Goal: Find specific page/section: Find specific page/section

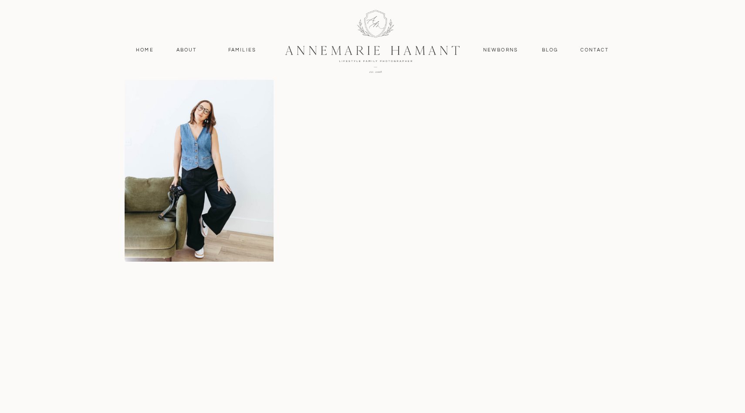
scroll to position [3656, 0]
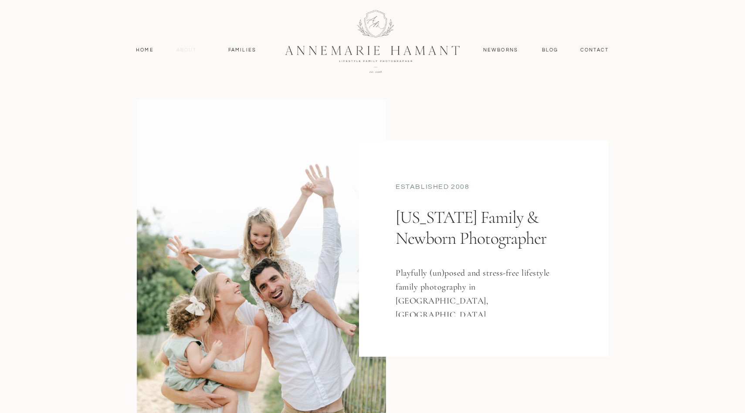
click at [189, 49] on nav "About" at bounding box center [186, 50] width 25 height 8
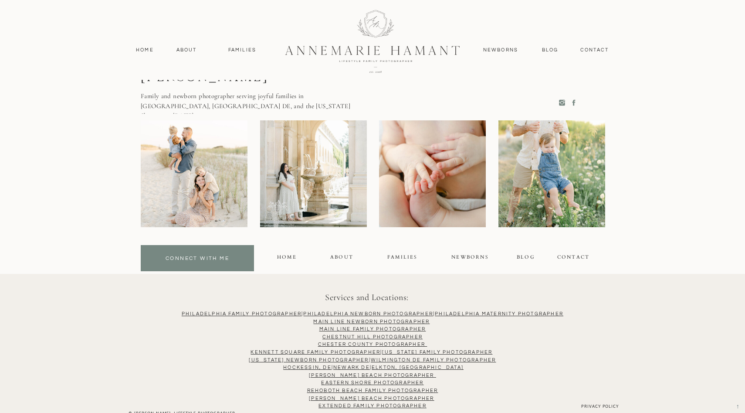
scroll to position [2356, 0]
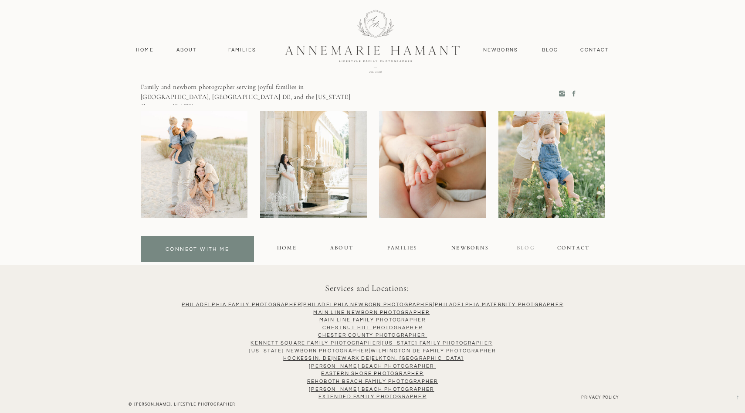
click at [525, 247] on div "blog" at bounding box center [525, 249] width 17 height 10
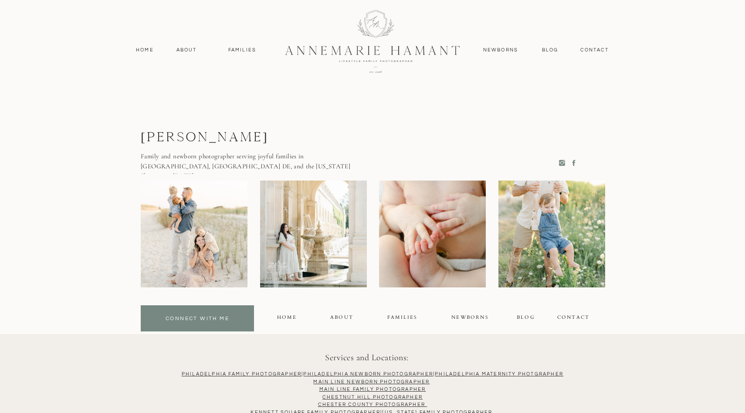
scroll to position [4961, 0]
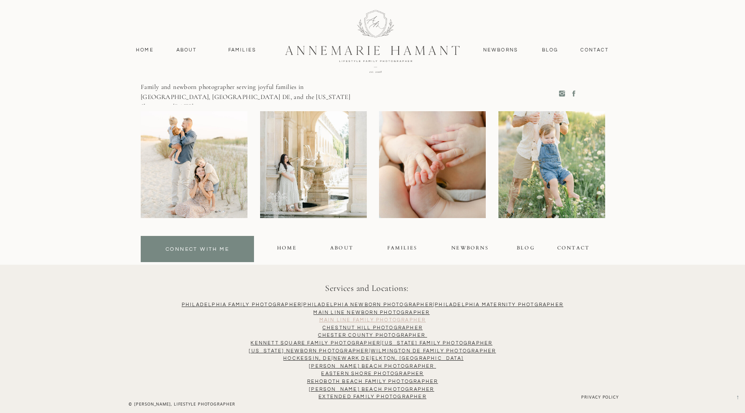
click at [386, 318] on link "Main Line Family PhotograPHER" at bounding box center [372, 319] width 107 height 5
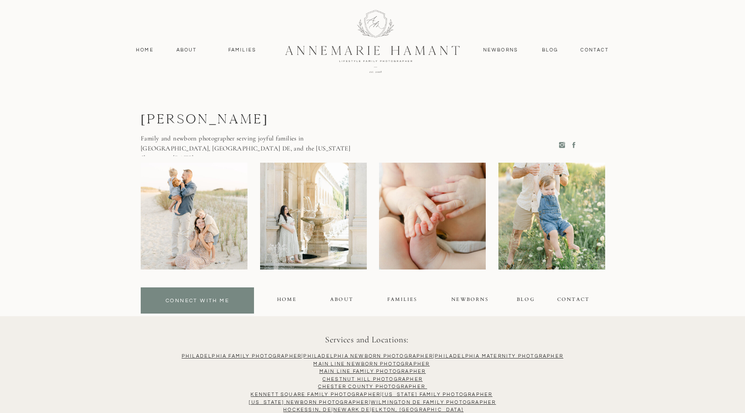
scroll to position [660, 0]
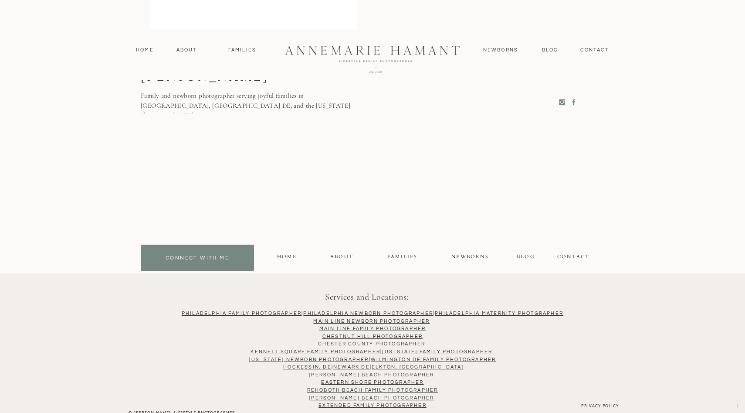
scroll to position [864, 0]
